Goal: Task Accomplishment & Management: Use online tool/utility

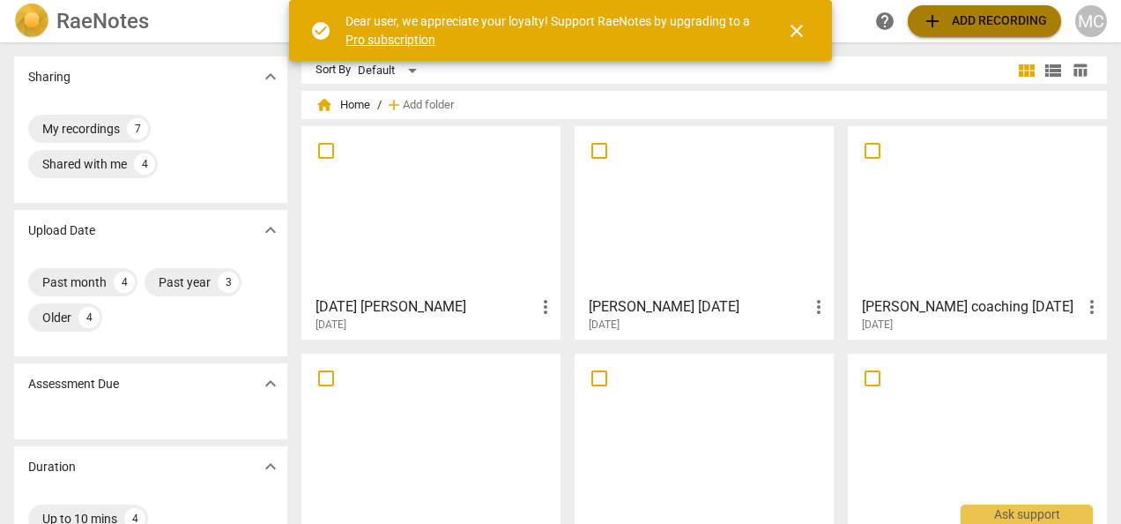
click at [945, 28] on span "add Add recording" at bounding box center [984, 21] width 125 height 21
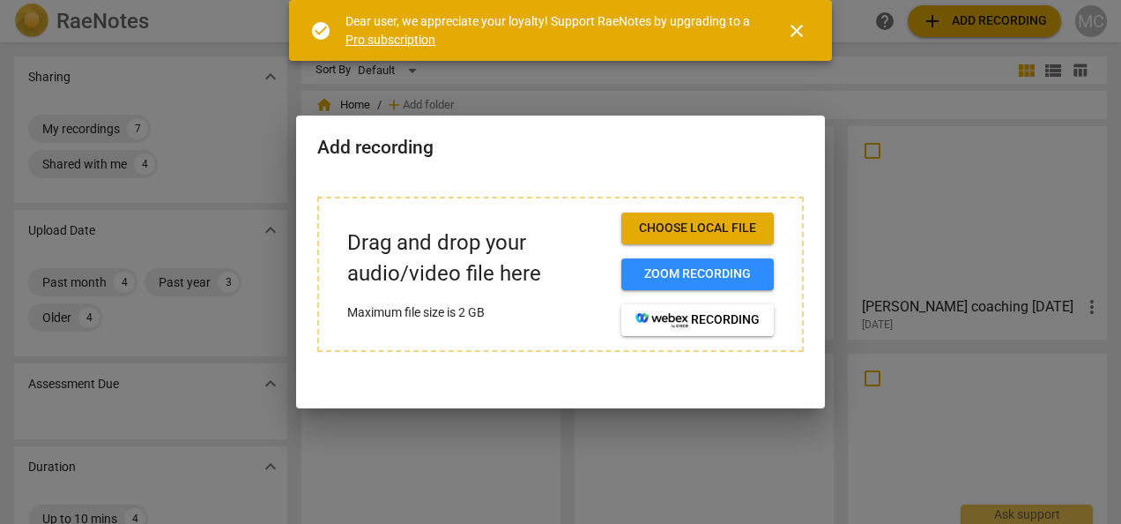
click at [691, 220] on span "Choose local file" at bounding box center [697, 228] width 124 height 18
click at [705, 222] on span "Choose local file" at bounding box center [697, 228] width 124 height 18
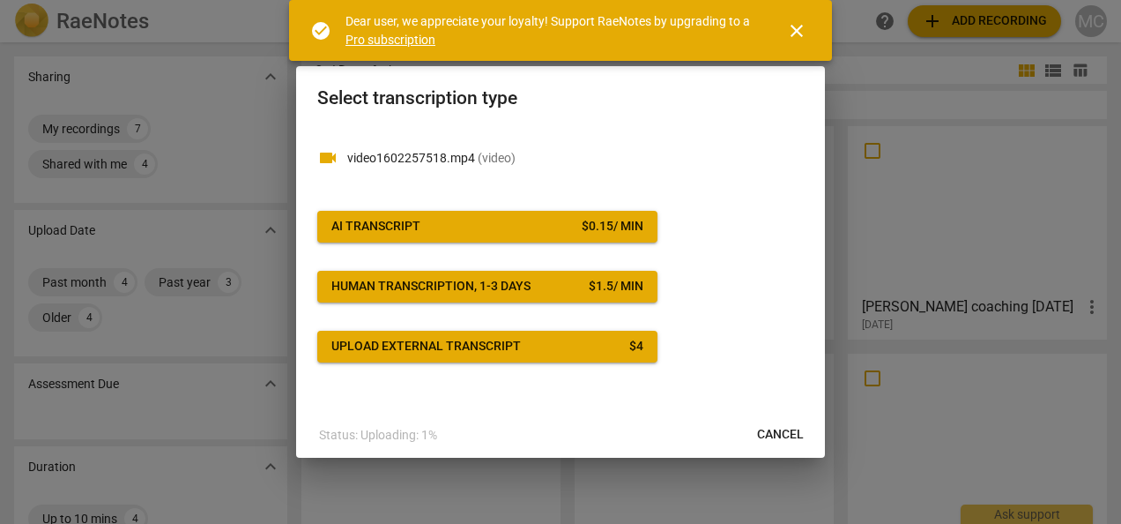
click at [790, 432] on span "Cancel" at bounding box center [780, 435] width 47 height 18
click at [802, 33] on span "close" at bounding box center [796, 30] width 21 height 21
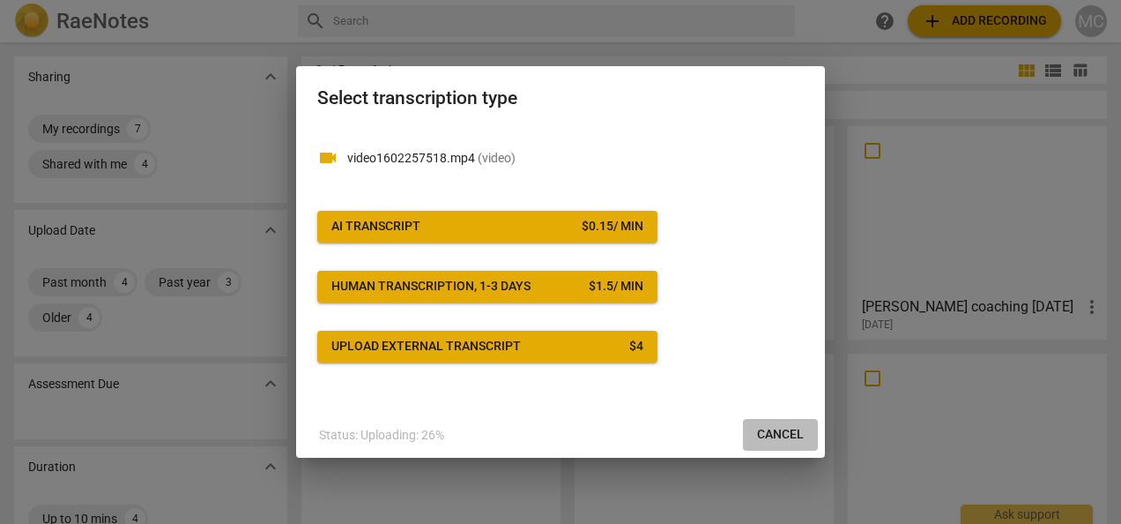
click at [792, 428] on span "Cancel" at bounding box center [780, 435] width 47 height 18
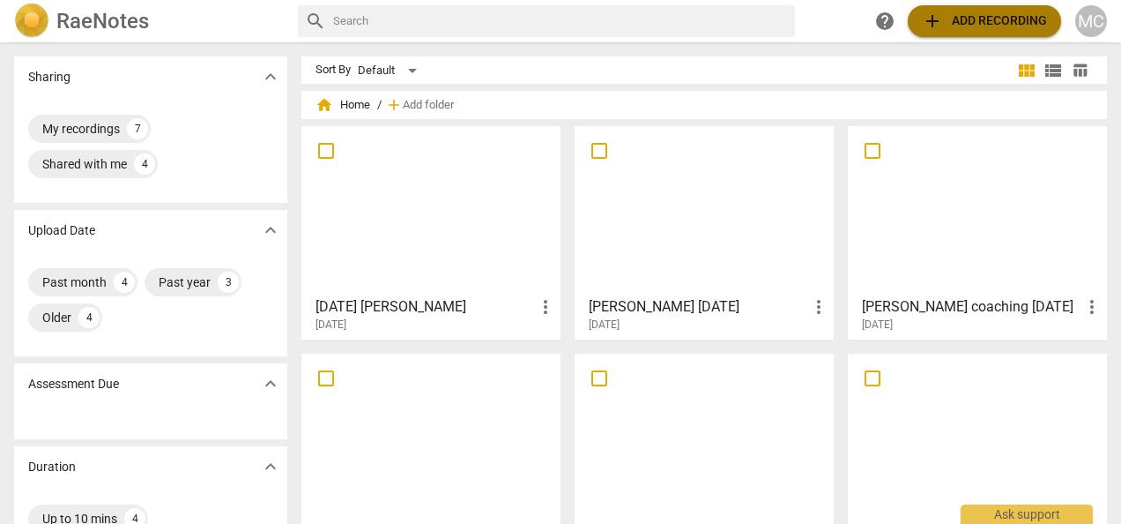
click at [1006, 22] on span "add Add recording" at bounding box center [984, 21] width 125 height 21
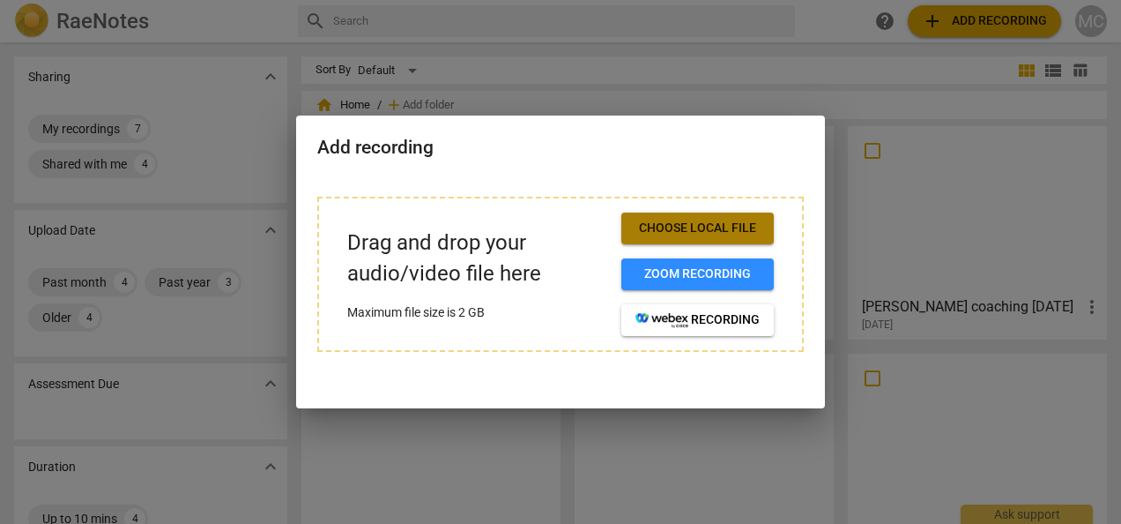
click at [691, 212] on button "Choose local file" at bounding box center [697, 228] width 152 height 32
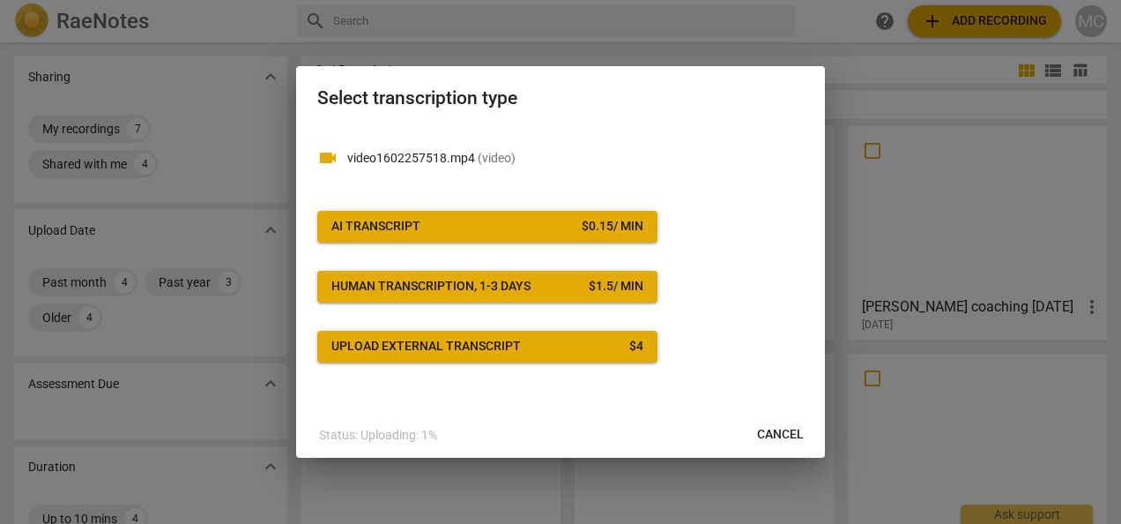
click at [477, 221] on span "AI Transcript $ 0.15 / min" at bounding box center [487, 227] width 312 height 18
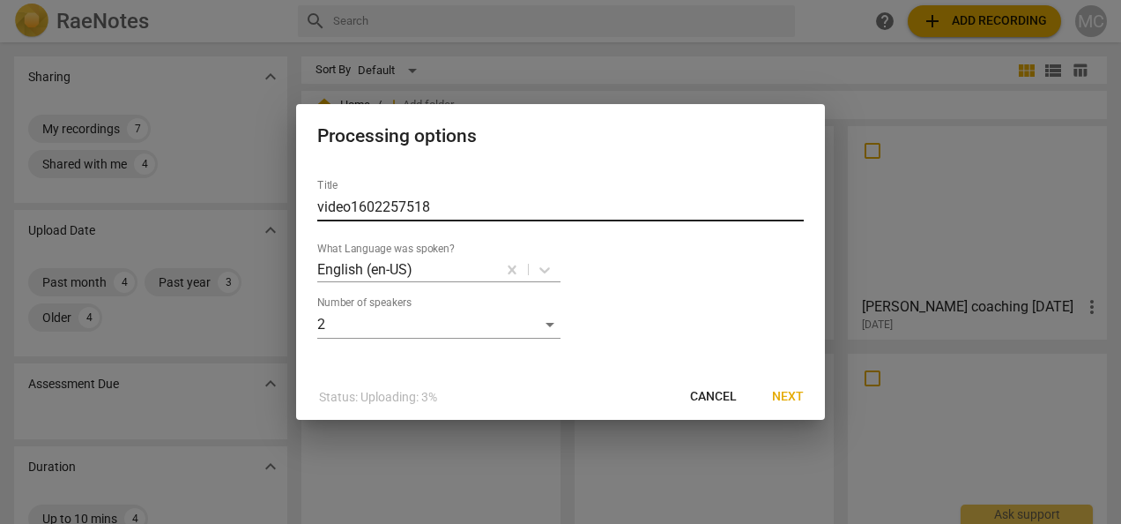
click at [425, 217] on input "video1602257518" at bounding box center [560, 207] width 486 height 28
drag, startPoint x: 439, startPoint y: 212, endPoint x: 287, endPoint y: 229, distance: 152.6
click at [287, 227] on div "Processing options Title video1602257518 What Language was spoken? English (en-…" at bounding box center [560, 262] width 1121 height 524
type input "Dido [DATE]"
click at [793, 400] on span "Next" at bounding box center [788, 397] width 32 height 18
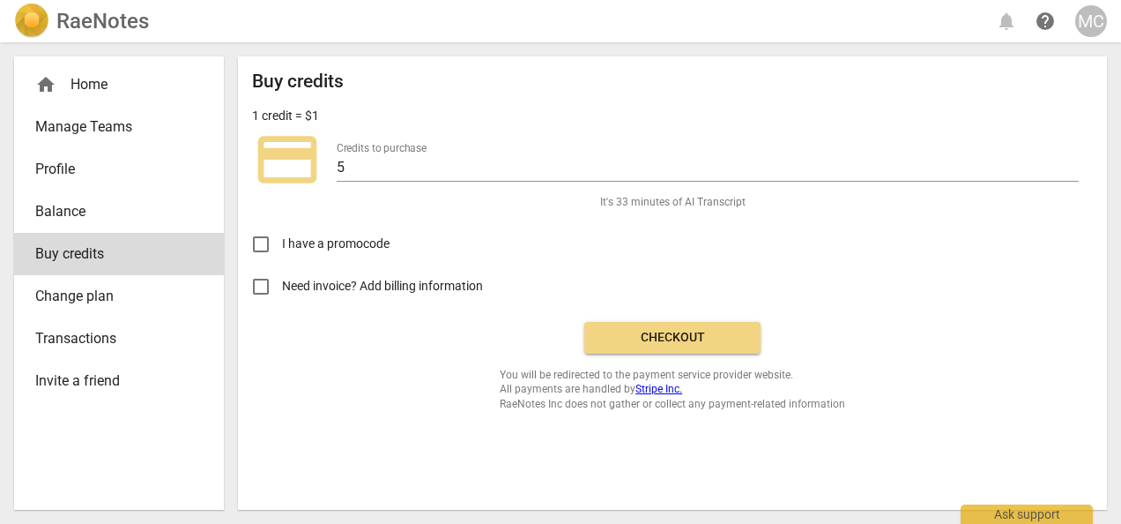
click at [680, 326] on button "Checkout" at bounding box center [672, 338] width 176 height 32
